Goal: Use online tool/utility: Use online tool/utility

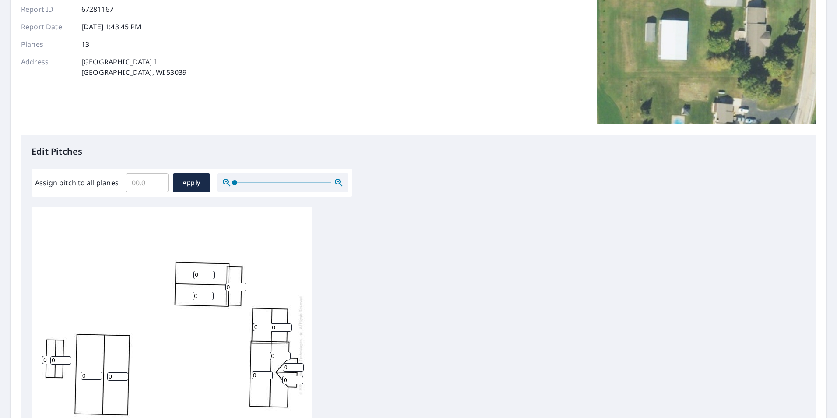
scroll to position [131, 0]
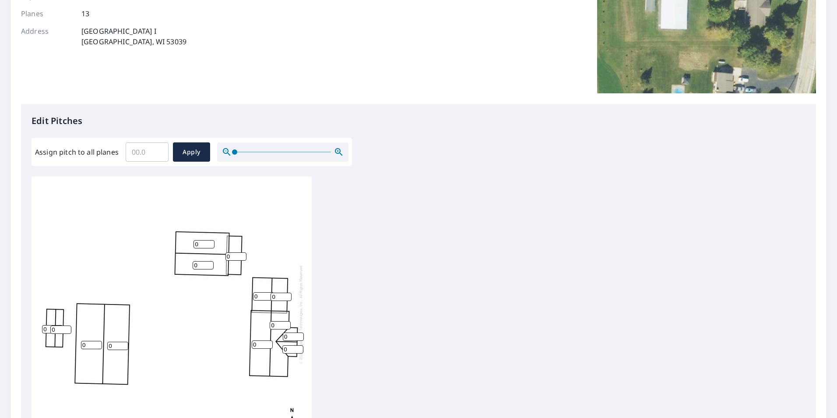
click at [291, 335] on input "0" at bounding box center [293, 336] width 21 height 8
type input "6"
click at [290, 349] on input "0" at bounding box center [292, 349] width 21 height 8
type input "6"
click at [280, 326] on input "0" at bounding box center [280, 325] width 21 height 8
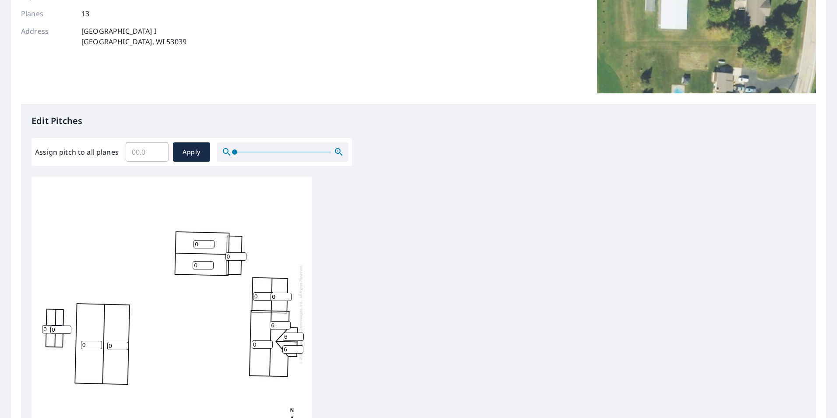
type input "6"
click at [256, 343] on input "0" at bounding box center [262, 344] width 21 height 8
type input "6"
click at [276, 296] on input "0" at bounding box center [280, 296] width 21 height 8
type input "6"
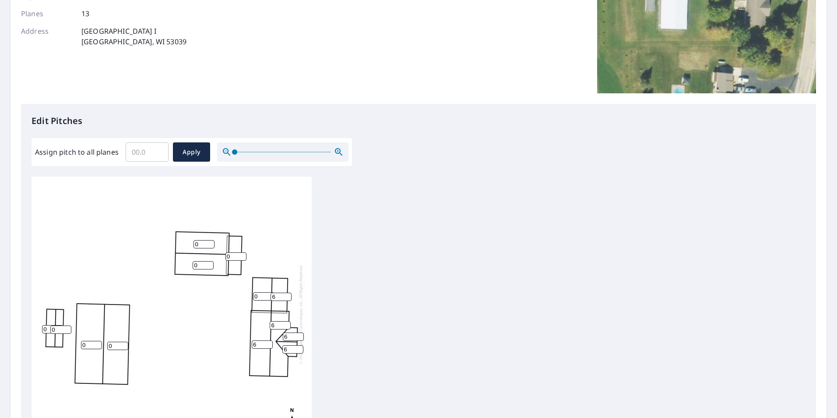
click at [256, 297] on input "0" at bounding box center [263, 296] width 21 height 8
type input "6"
click at [204, 264] on input "0" at bounding box center [203, 265] width 21 height 8
type input "6"
click at [202, 246] on input "0" at bounding box center [203, 244] width 21 height 8
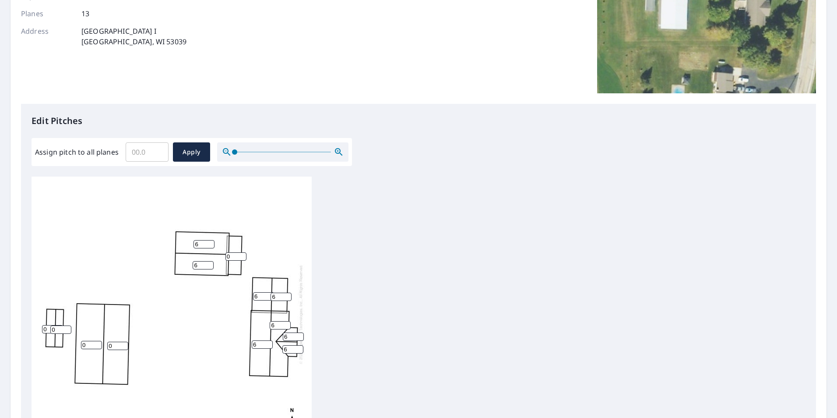
type input "6"
click at [231, 256] on input "0" at bounding box center [235, 256] width 21 height 8
type input "4"
click at [362, 293] on div "0 0 6 6 6 6 6 4 6 0 0 6 6" at bounding box center [419, 313] width 774 height 275
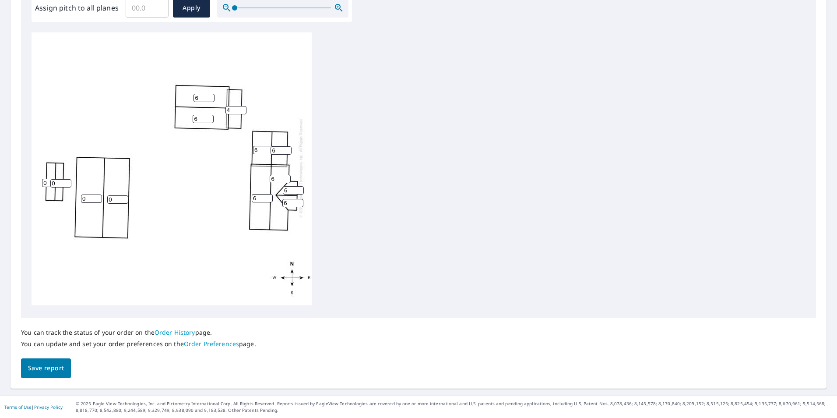
scroll to position [0, 0]
click at [193, 10] on span "Apply" at bounding box center [191, 8] width 23 height 11
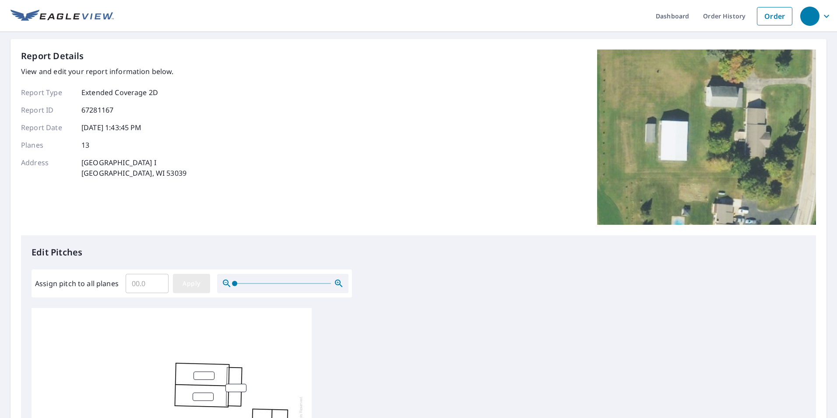
click at [202, 282] on span "Apply" at bounding box center [191, 283] width 23 height 11
